Goal: Information Seeking & Learning: Learn about a topic

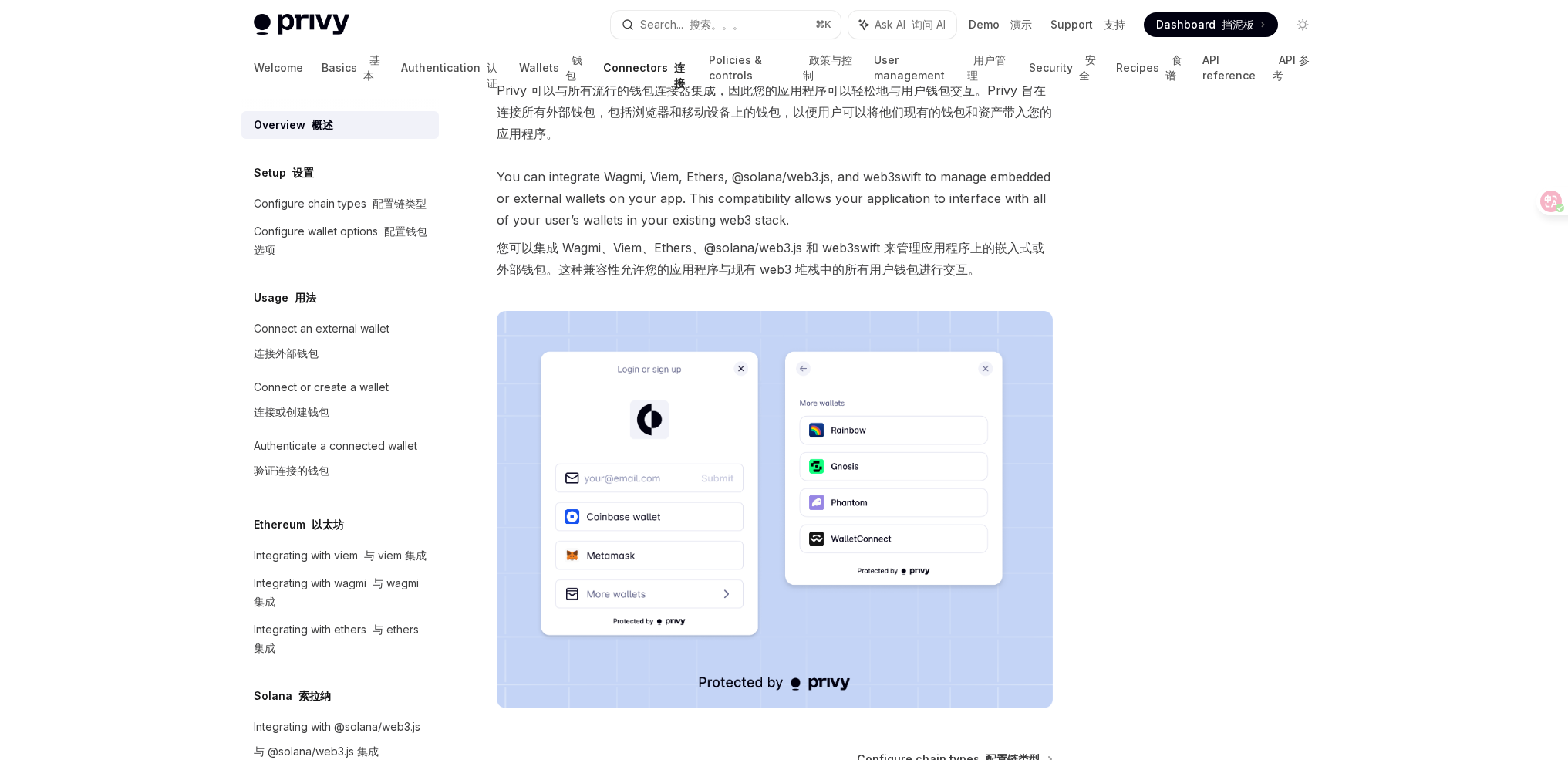
scroll to position [182, 0]
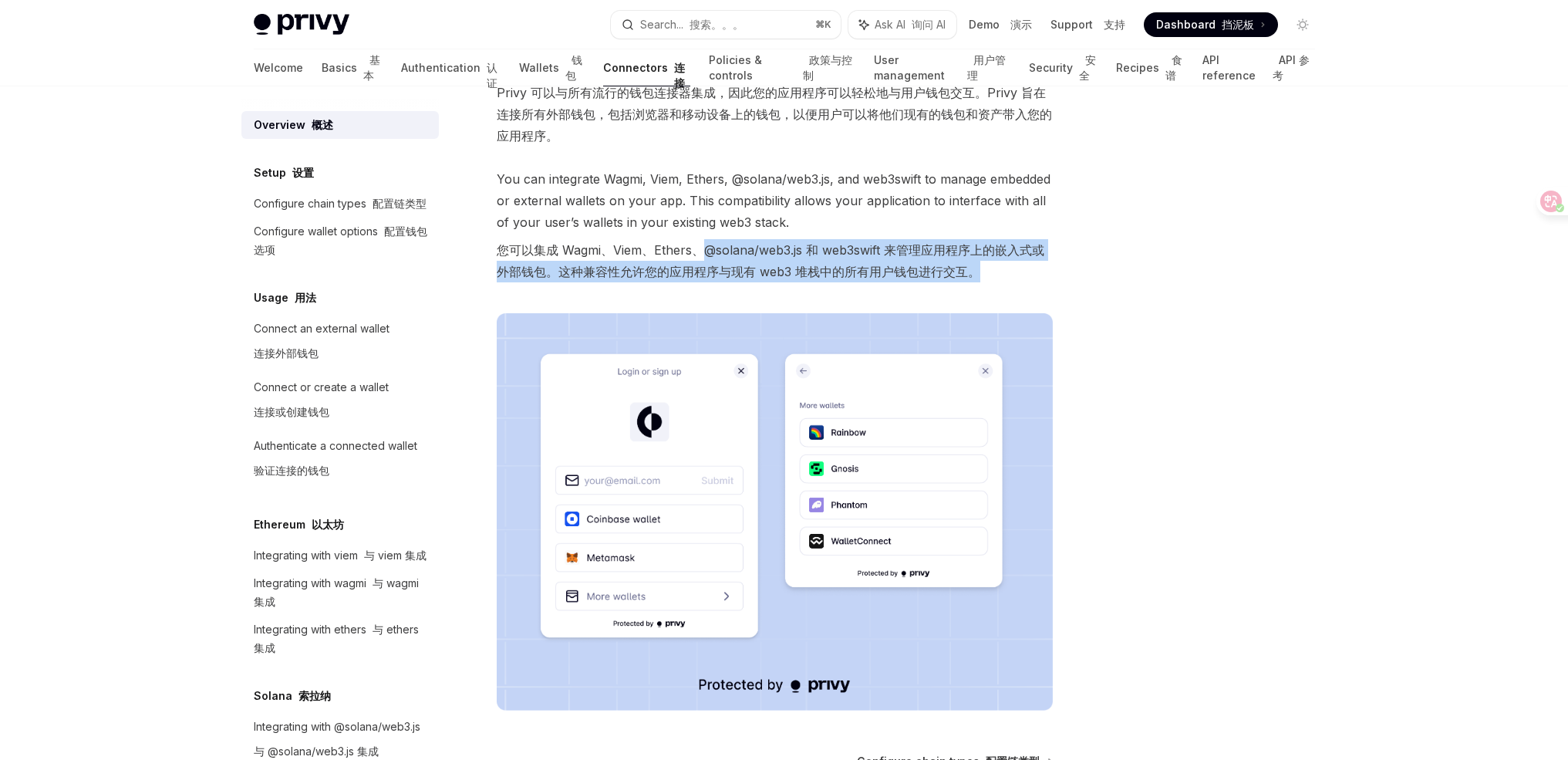
drag, startPoint x: 702, startPoint y: 248, endPoint x: 1033, endPoint y: 285, distance: 333.1
click at [1033, 285] on span "You can integrate Wagmi, Viem, Ethers, @solana/web3.js, and web3swift to manage…" at bounding box center [775, 228] width 557 height 120
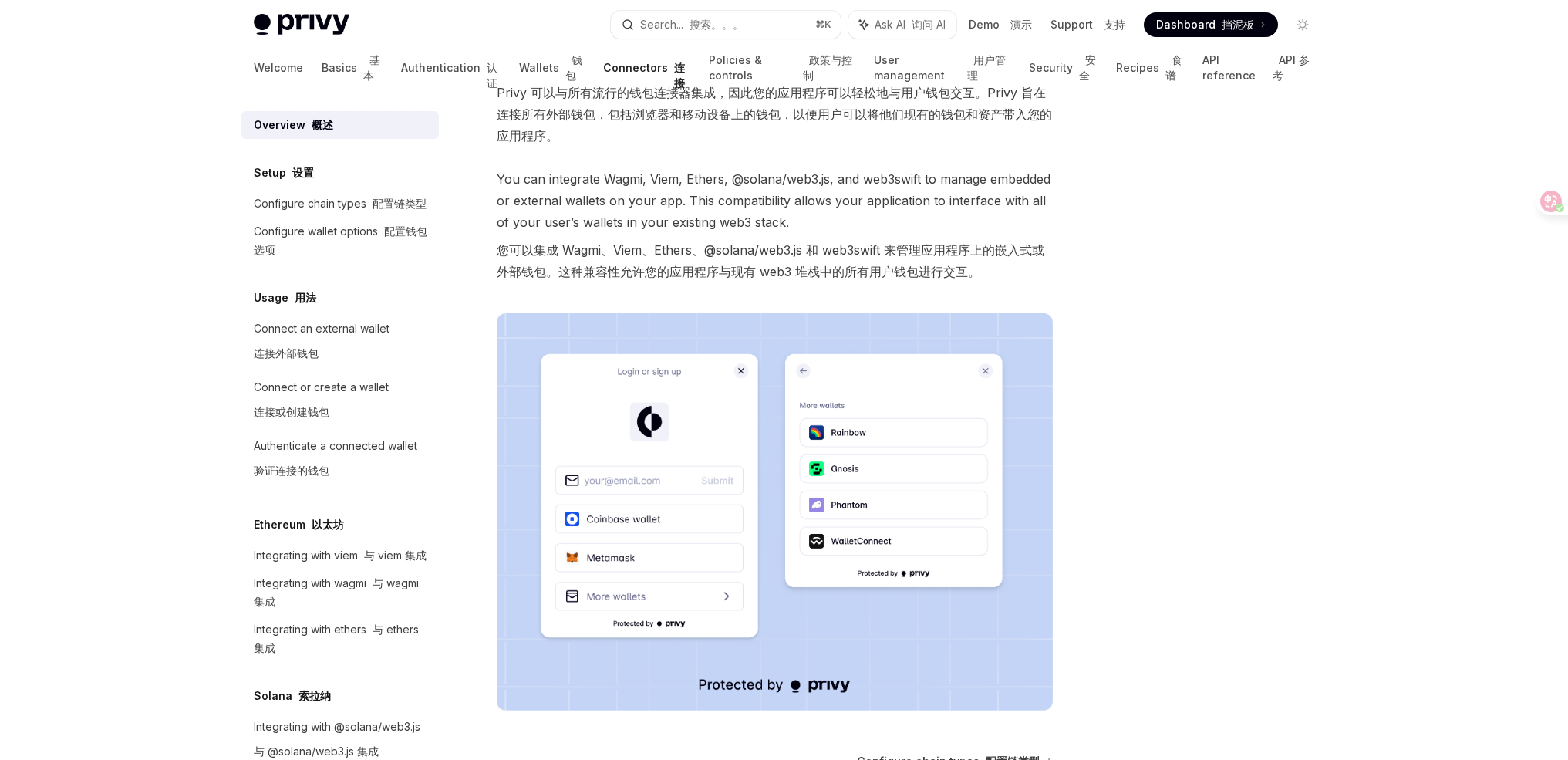
click at [1033, 285] on span "You can integrate Wagmi, Viem, Ethers, @solana/web3.js, and web3swift to manage…" at bounding box center [775, 228] width 557 height 120
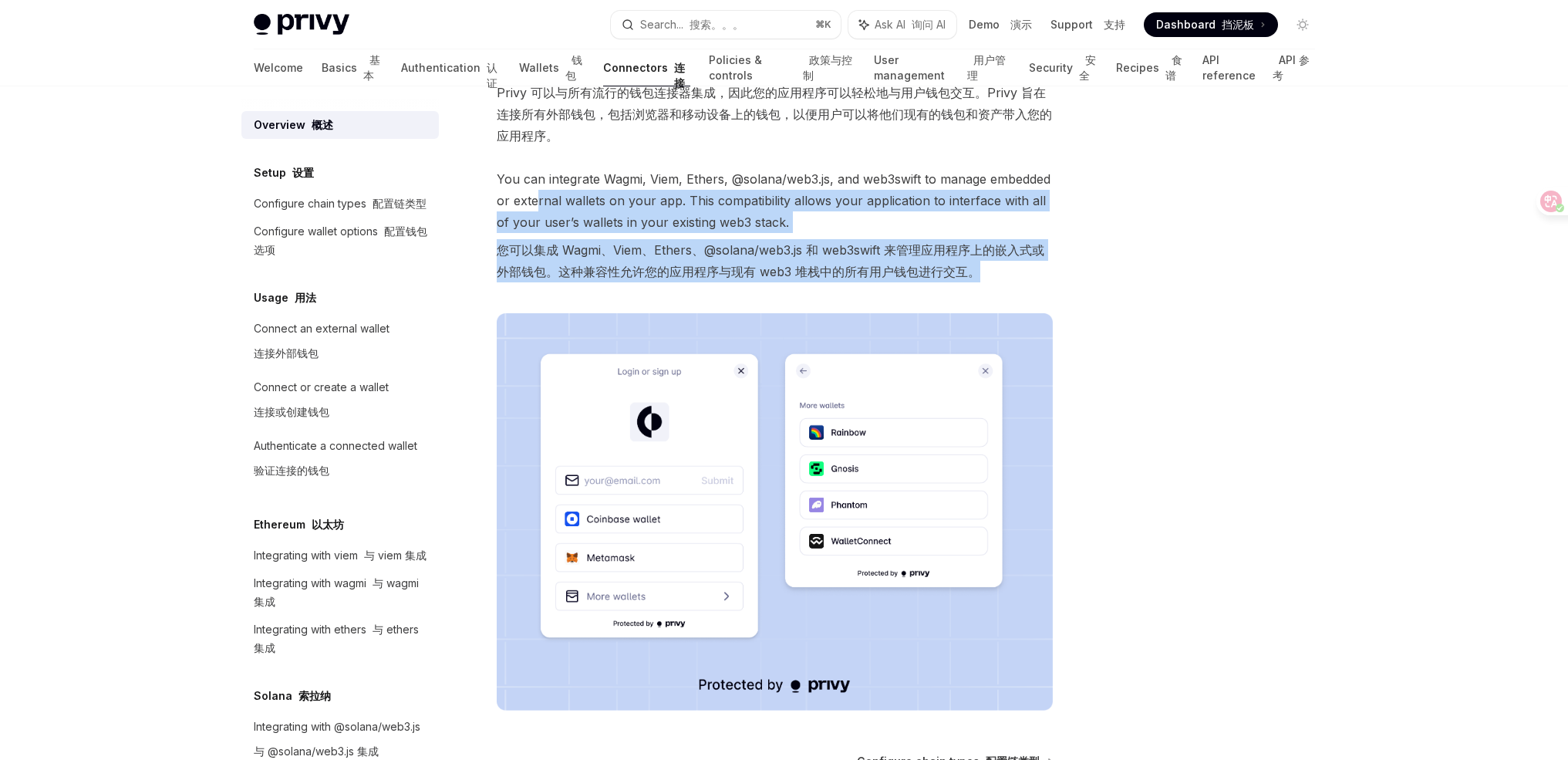
drag, startPoint x: 989, startPoint y: 277, endPoint x: 467, endPoint y: 179, distance: 531.1
click at [516, 193] on span "You can integrate Wagmi, Viem, Ethers, @solana/web3.js, and web3swift to manage…" at bounding box center [775, 228] width 557 height 120
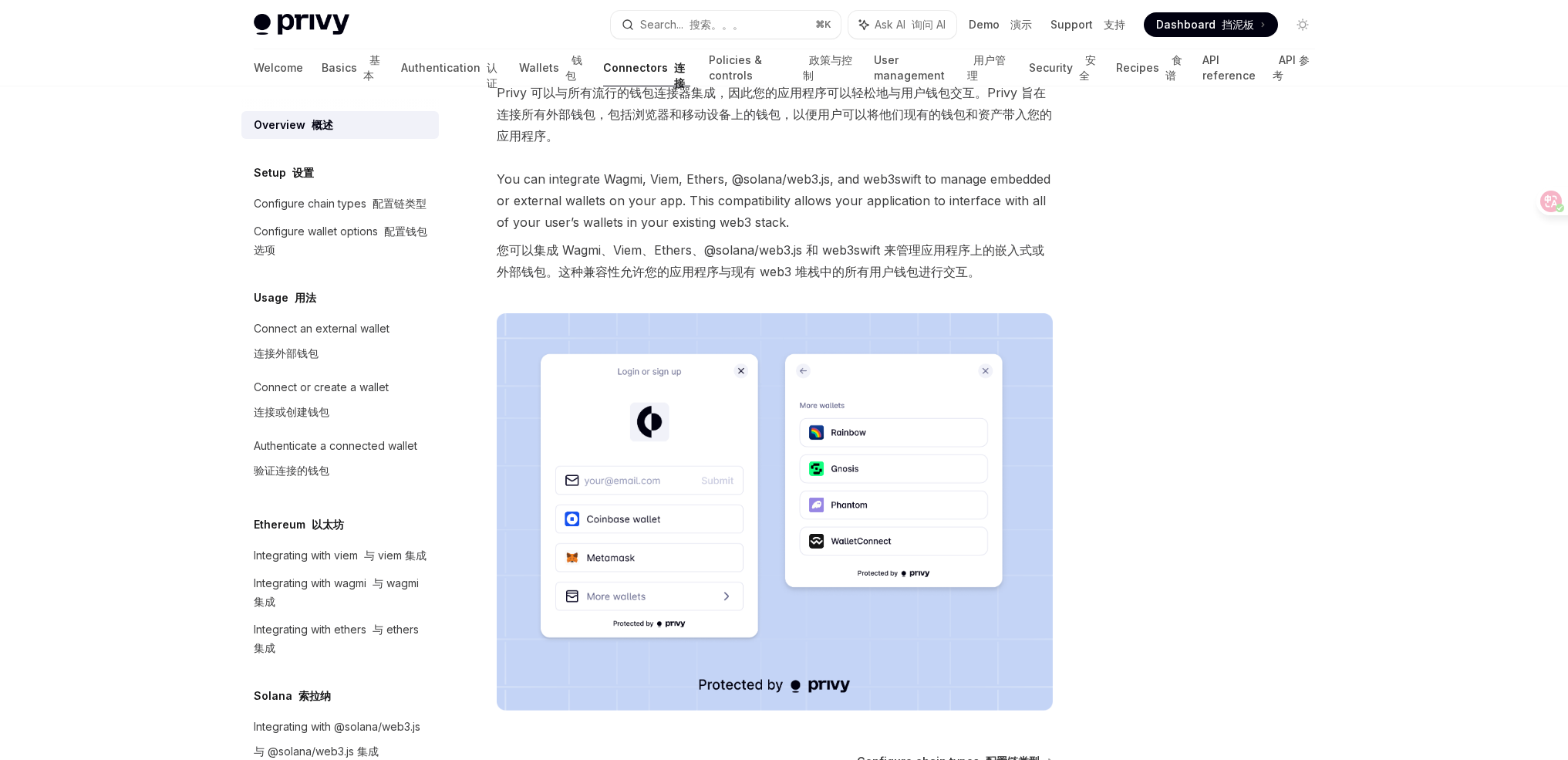
click at [507, 117] on font "Privy 可以与所有流行的钱包连接器集成，因此您的应用程序可以轻松地与用户钱包交互。Privy 旨在连接所有外部钱包，包括浏览器和移动设备上的钱包，以便用户…" at bounding box center [774, 114] width 556 height 59
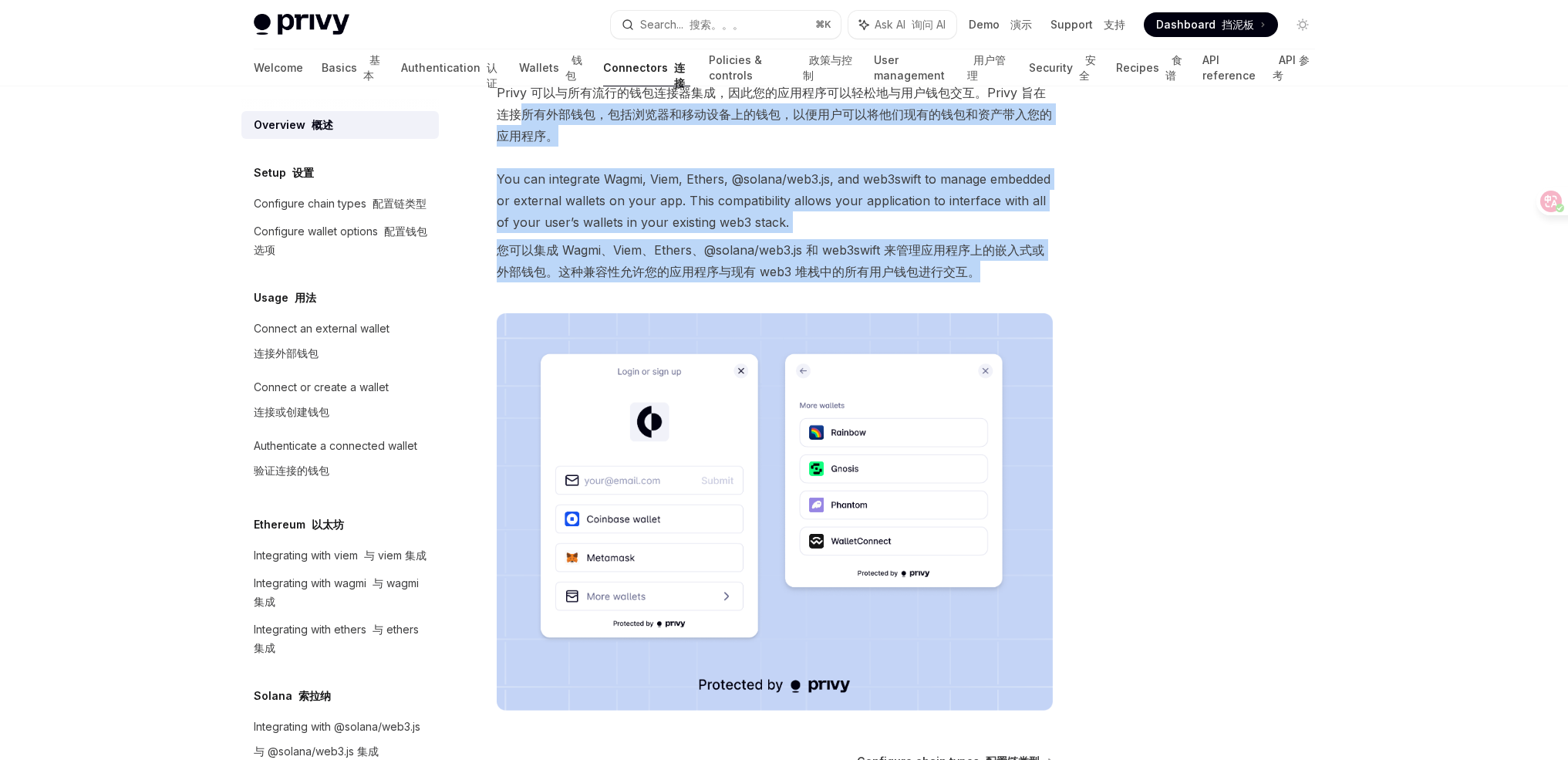
drag, startPoint x: 517, startPoint y: 119, endPoint x: 965, endPoint y: 292, distance: 480.2
click at [959, 290] on div "Privy can be integrated with all popular wallet connectors so your application …" at bounding box center [775, 350] width 557 height 722
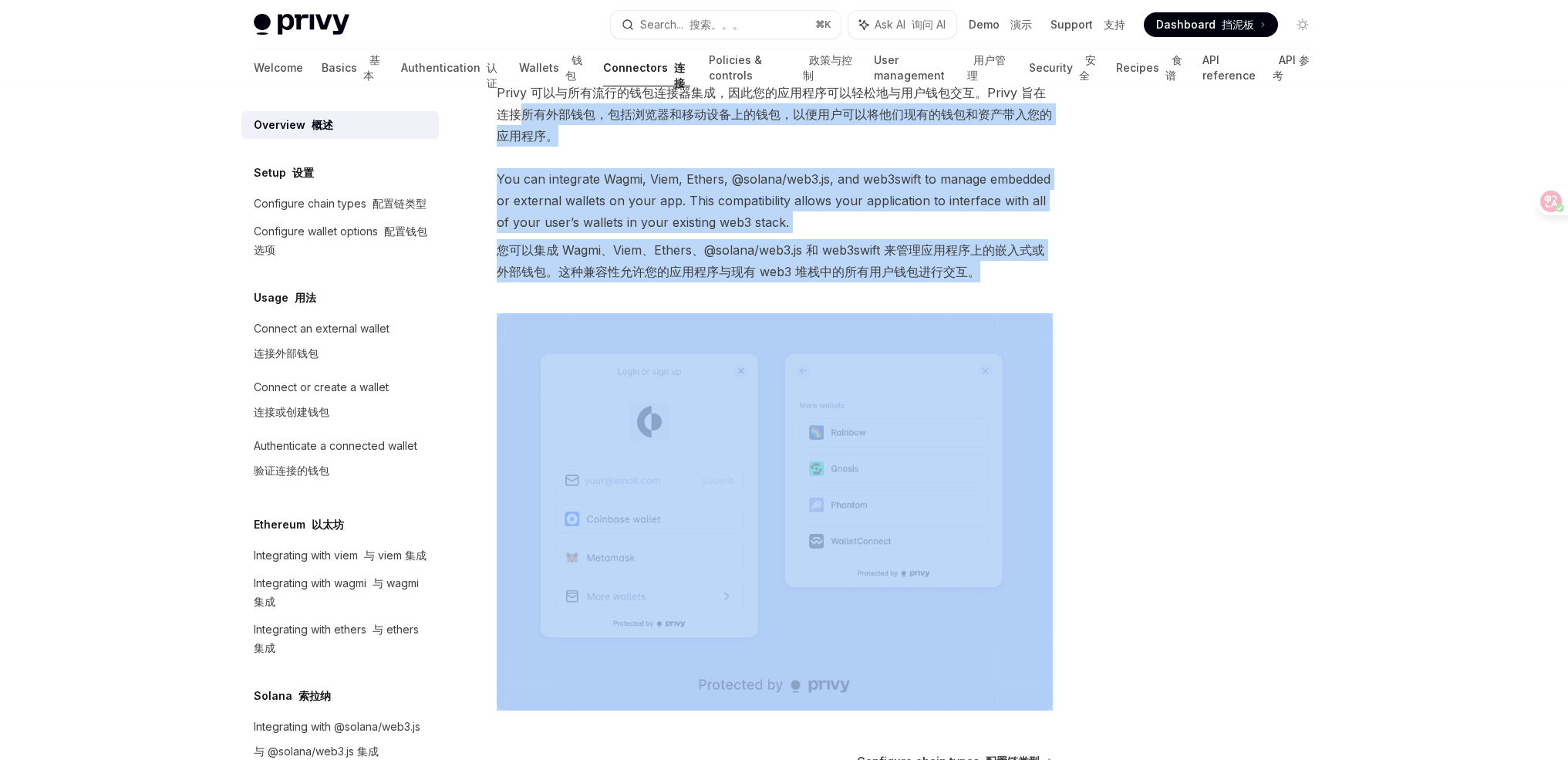
click at [983, 289] on div "Privy can be integrated with all popular wallet connectors so your application …" at bounding box center [775, 350] width 557 height 722
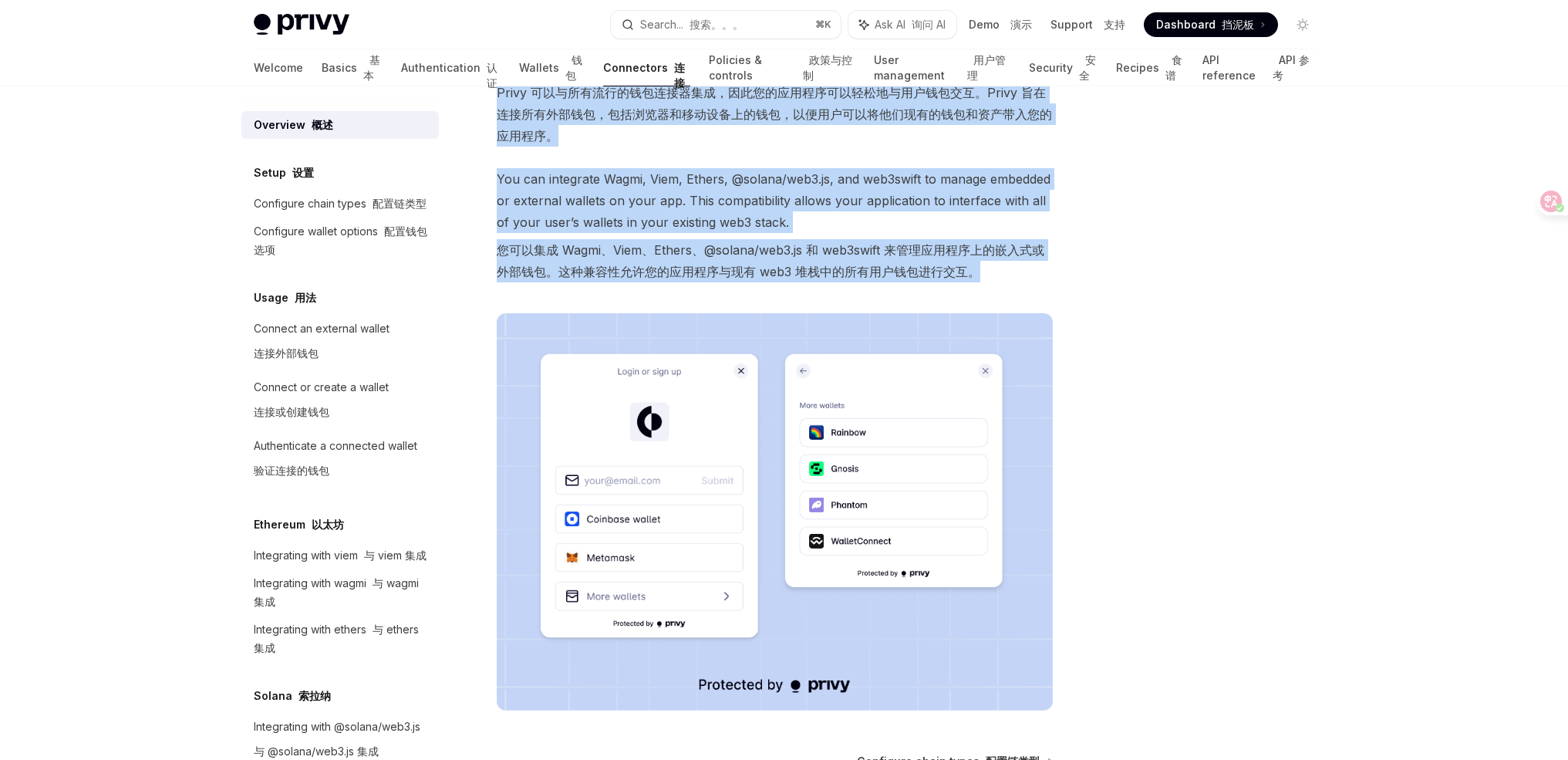
drag, startPoint x: 988, startPoint y: 280, endPoint x: 469, endPoint y: 133, distance: 539.4
click at [473, 136] on div "Overview 概述 OpenAI Open in ChatGPT 在 ChatGPT 中打开 OpenAI Open in ChatGPT Privy c…" at bounding box center [630, 437] width 851 height 1004
click at [609, 156] on div "Privy can be integrated with all popular wallet connectors so your application …" at bounding box center [775, 350] width 557 height 722
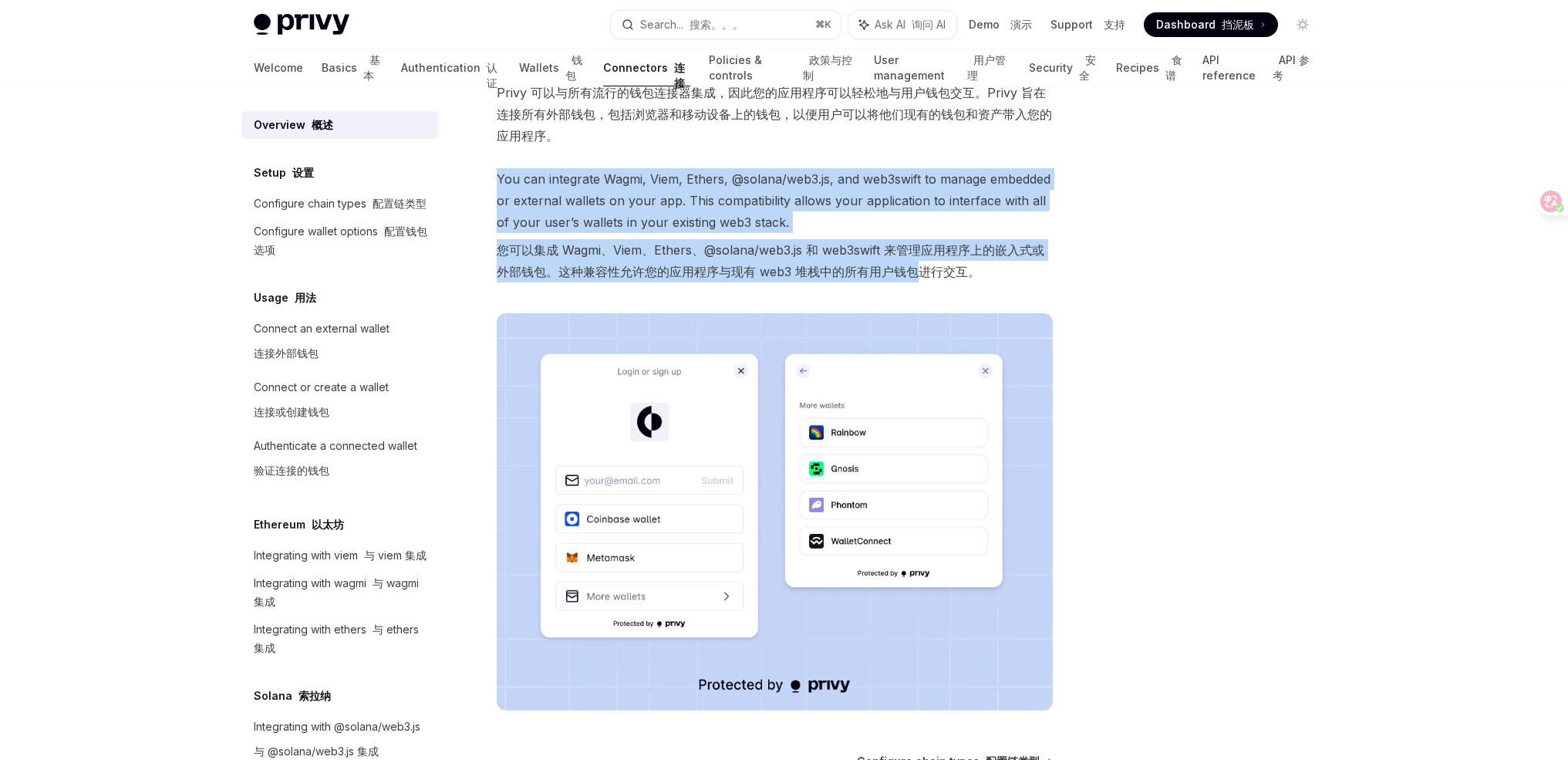
drag, startPoint x: 592, startPoint y: 160, endPoint x: 966, endPoint y: 267, distance: 389.0
click at [923, 265] on div "Privy can be integrated with all popular wallet connectors so your application …" at bounding box center [775, 350] width 557 height 722
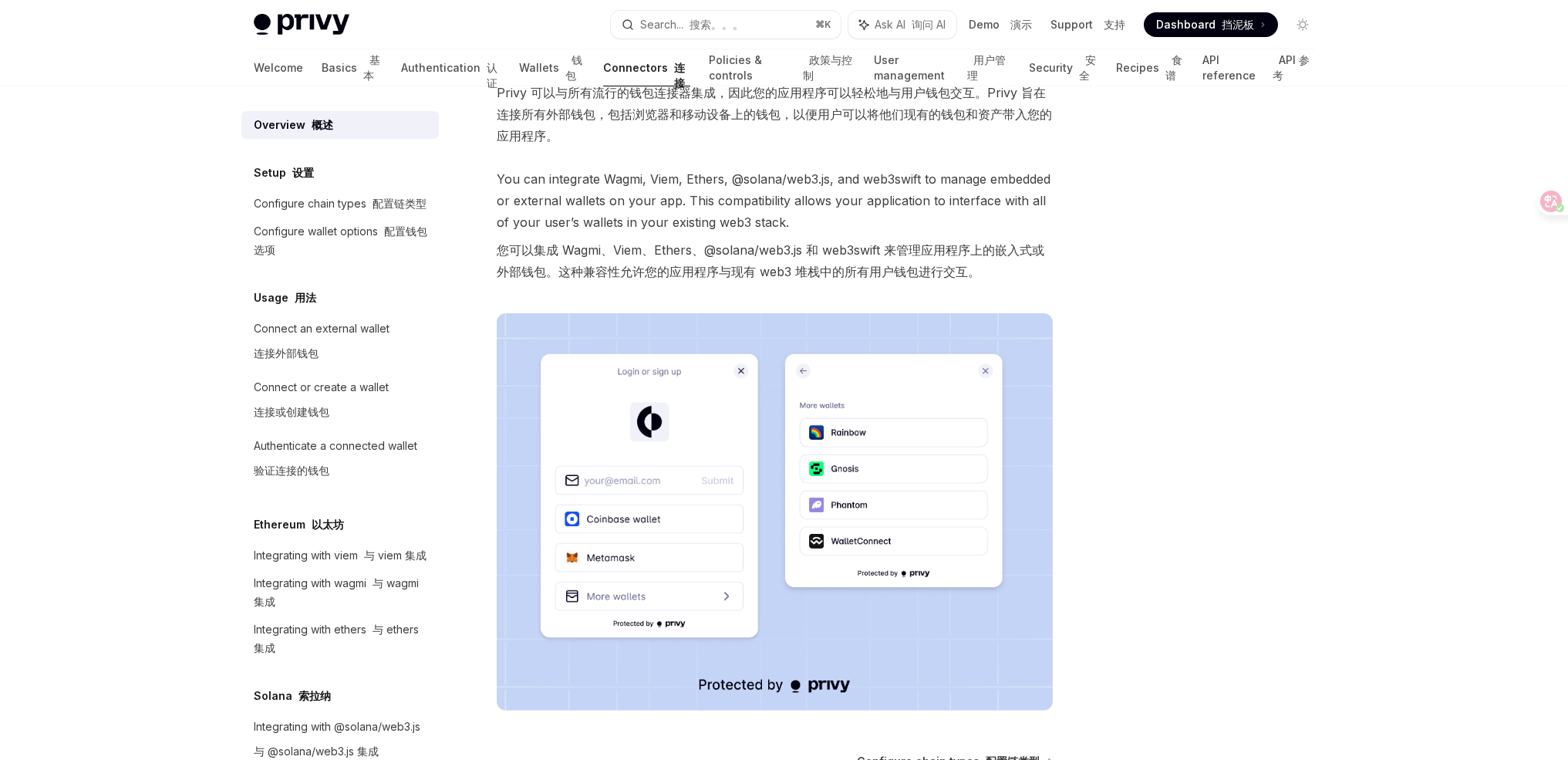
click at [998, 271] on font "您可以集成 Wagmi、Viem、Ethers、@solana/web3.js 和 web3swift 来管理应用程序上的嵌入式或外部钱包。这种兼容性允许您的…" at bounding box center [775, 260] width 557 height 43
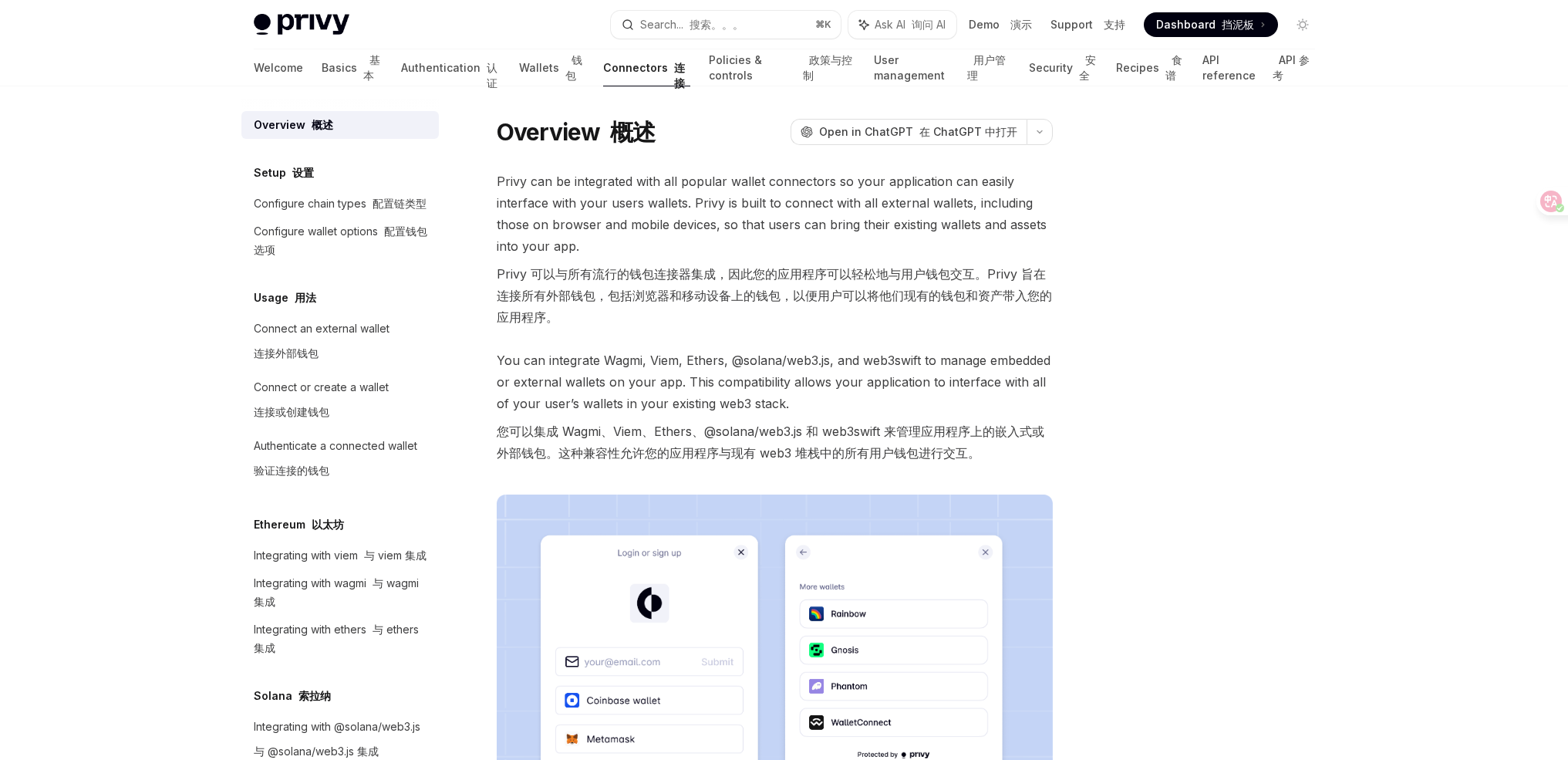
scroll to position [0, 0]
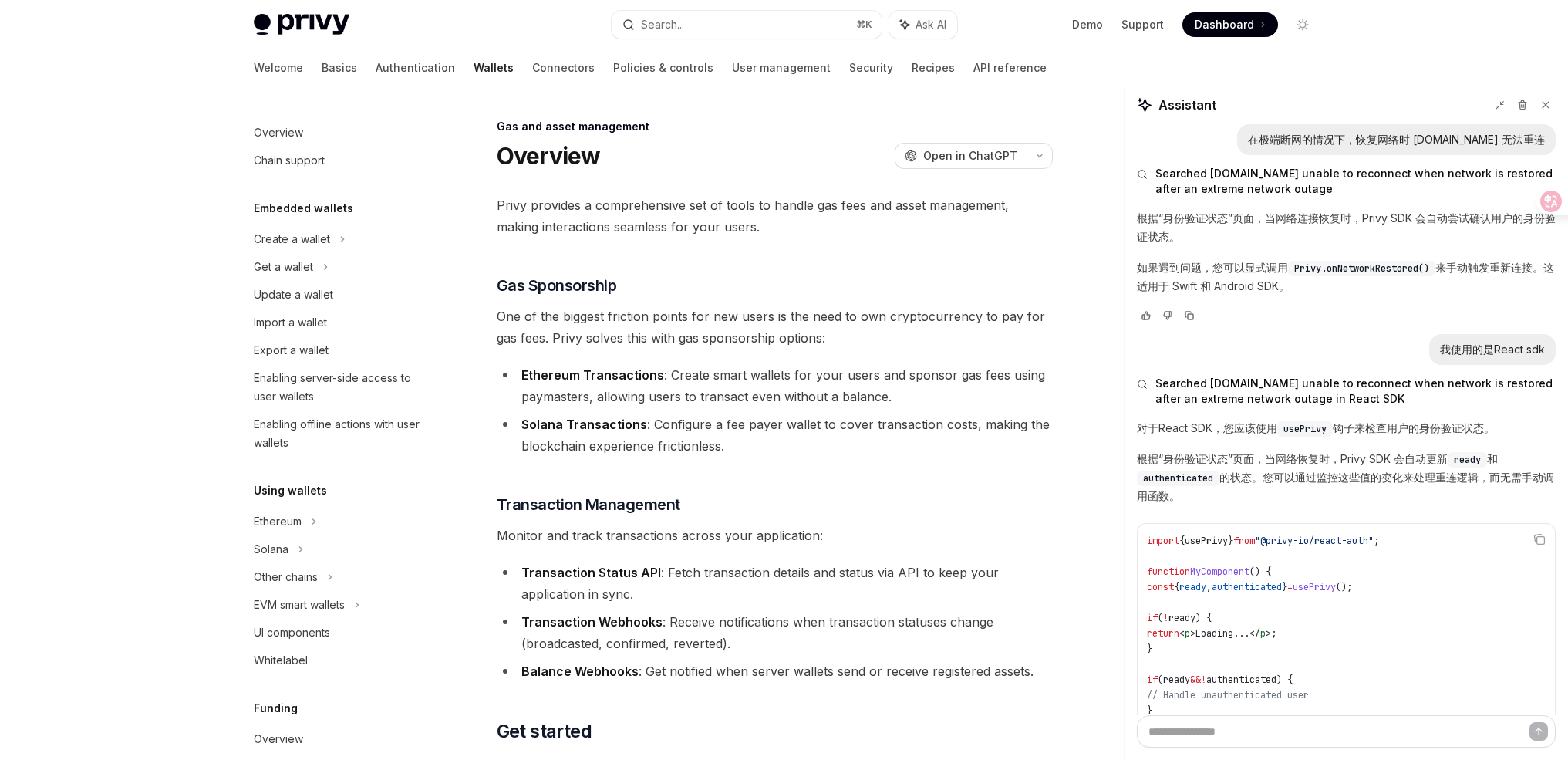
scroll to position [122, 0]
